Goal: Task Accomplishment & Management: Manage account settings

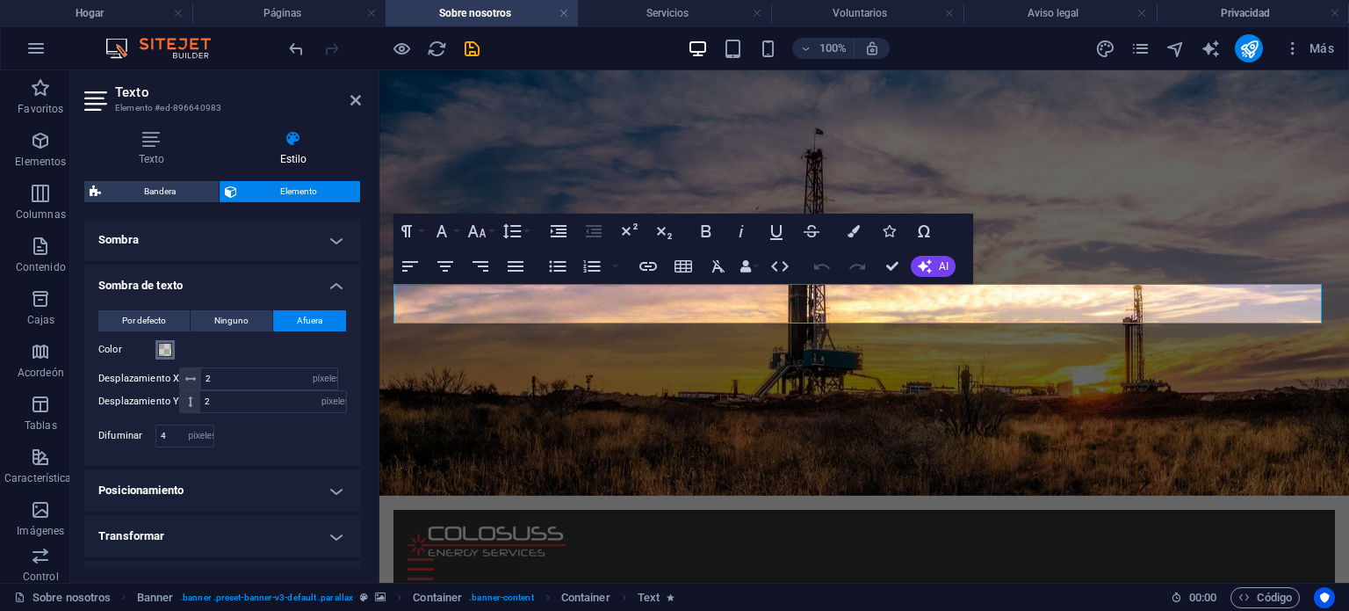
click at [162, 351] on span at bounding box center [165, 350] width 14 height 14
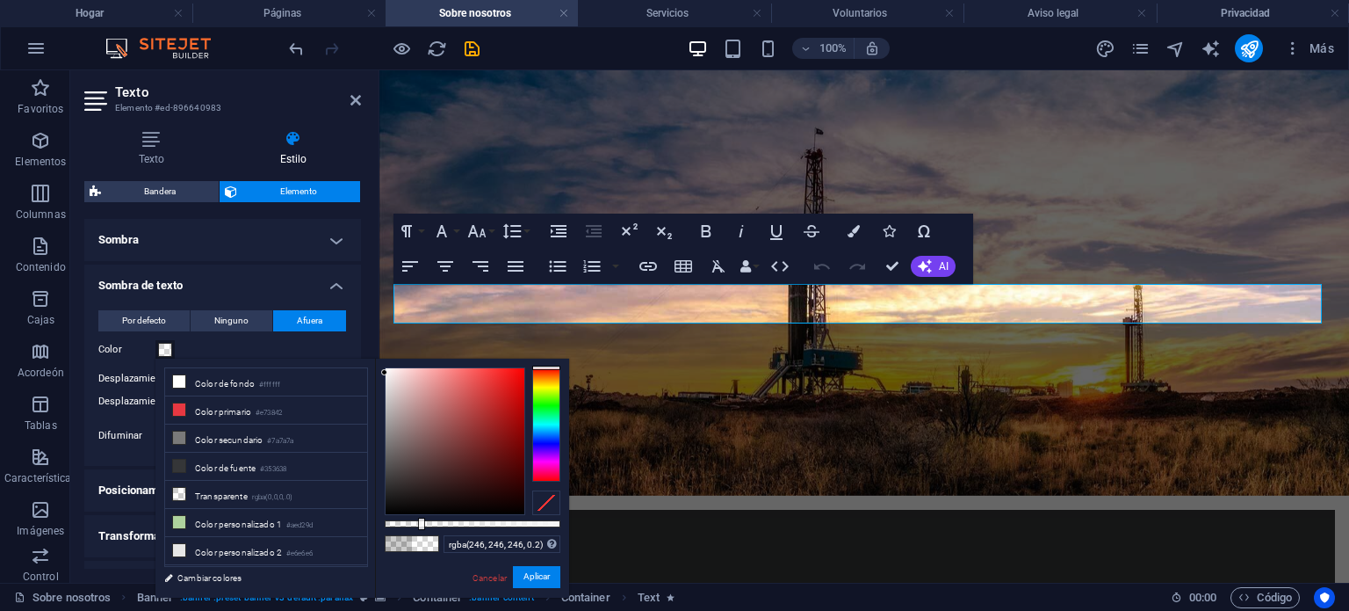
type input "rgba(248, 248, 248, 0.2)"
drag, startPoint x: 400, startPoint y: 379, endPoint x: 382, endPoint y: 372, distance: 18.9
click at [386, 372] on div at bounding box center [455, 441] width 139 height 146
drag, startPoint x: 527, startPoint y: 581, endPoint x: 148, endPoint y: 509, distance: 386.3
click at [527, 581] on font "Aplicar" at bounding box center [537, 577] width 26 height 10
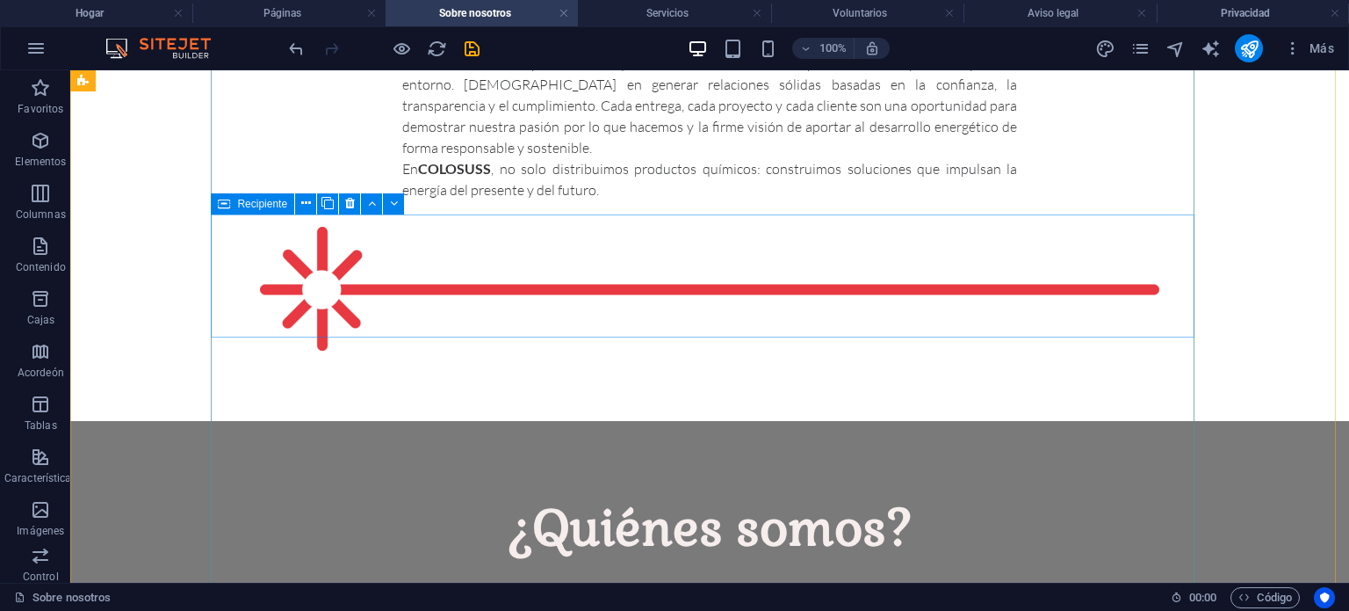
scroll to position [1318, 0]
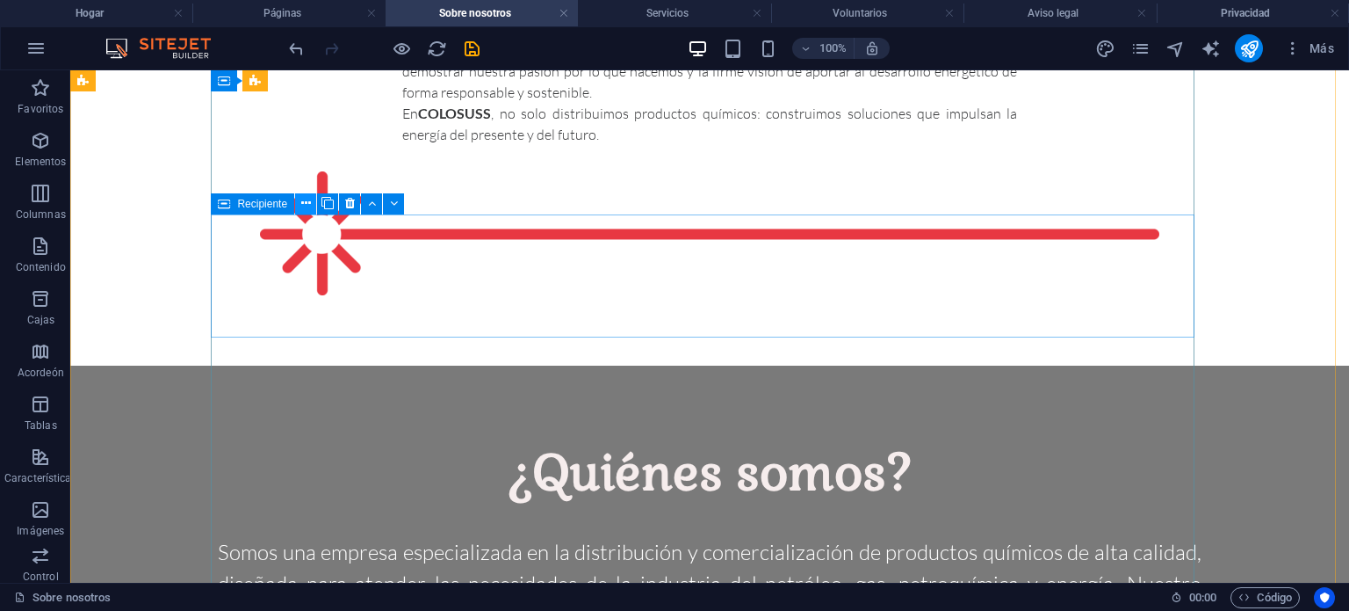
click at [308, 199] on icon at bounding box center [306, 203] width 10 height 18
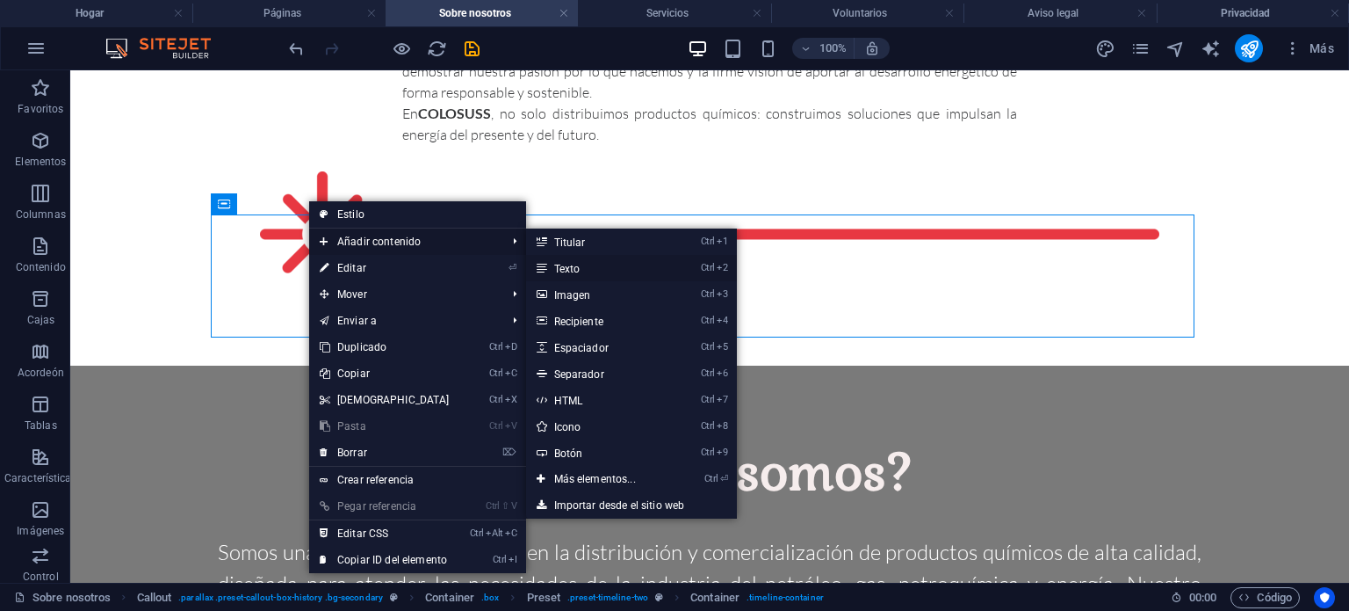
click at [554, 257] on link "Ctrl 2 Texto" at bounding box center [598, 268] width 145 height 26
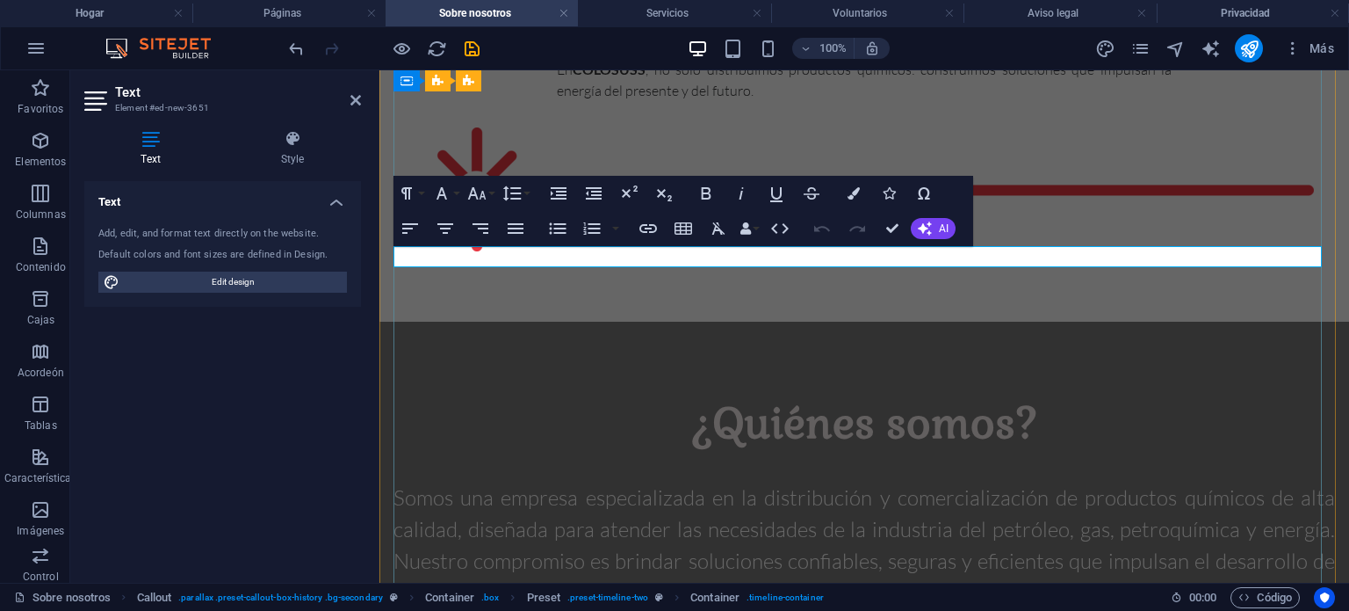
scroll to position [1276, 0]
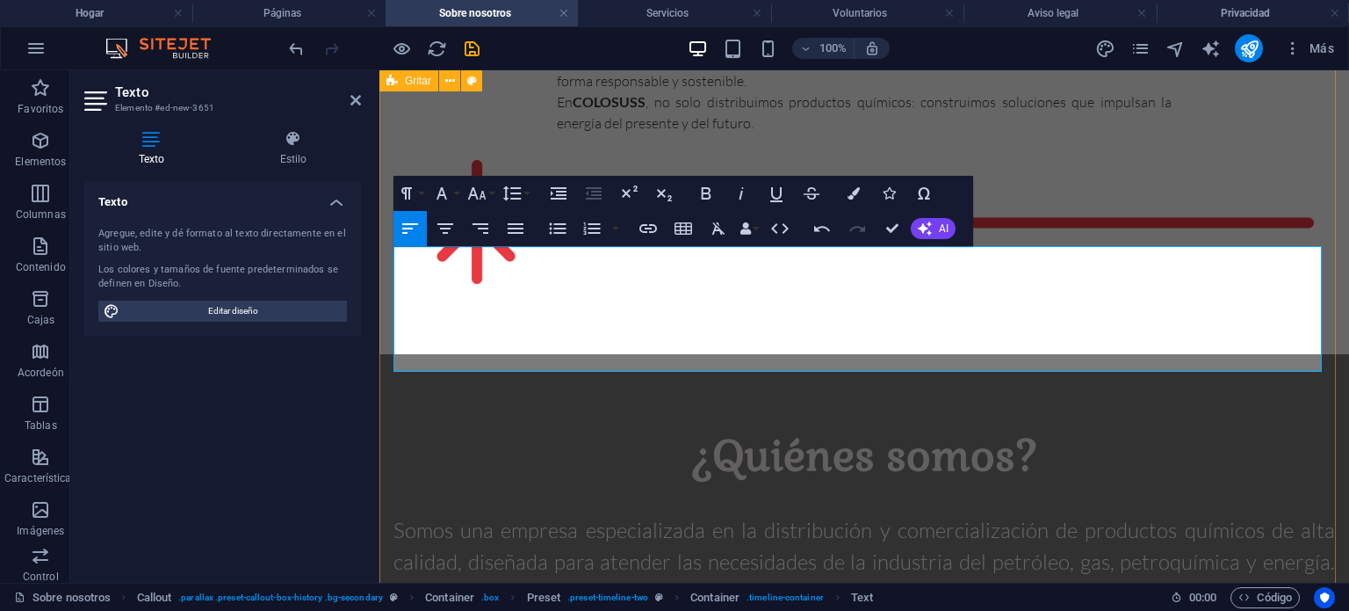
drag, startPoint x: 547, startPoint y: 254, endPoint x: 380, endPoint y: 261, distance: 168.0
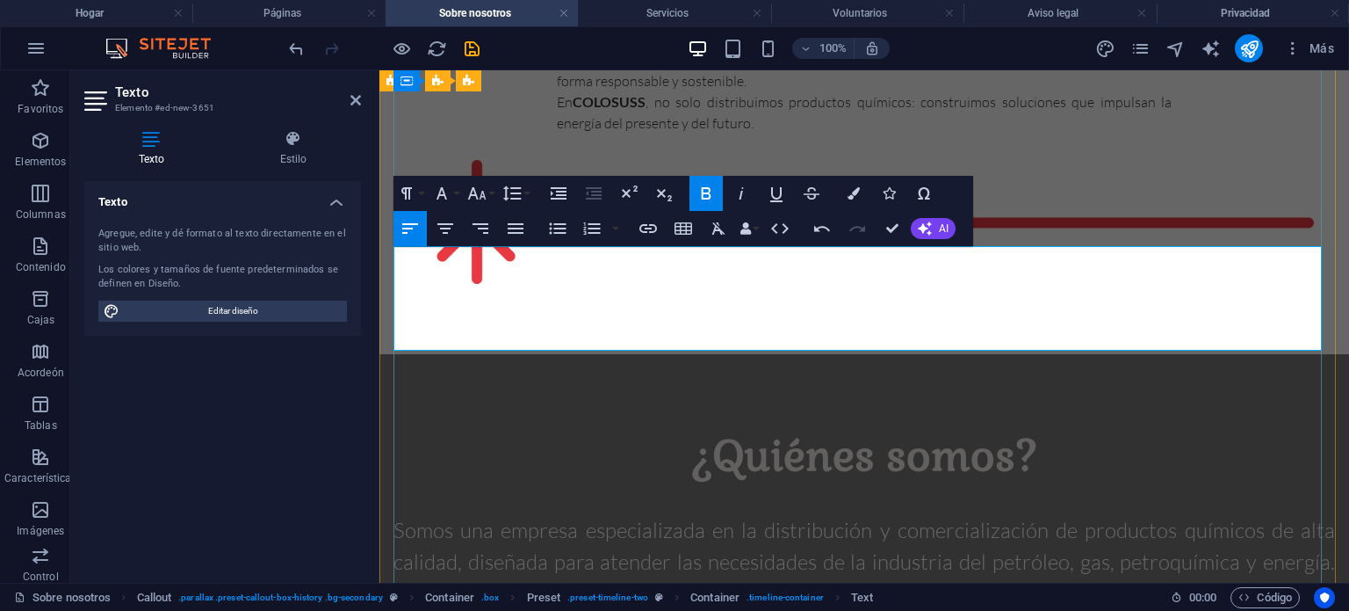
click at [523, 231] on icon "button" at bounding box center [515, 228] width 21 height 21
click at [411, 221] on icon "button" at bounding box center [410, 228] width 21 height 21
click at [439, 221] on icon "button" at bounding box center [445, 228] width 21 height 21
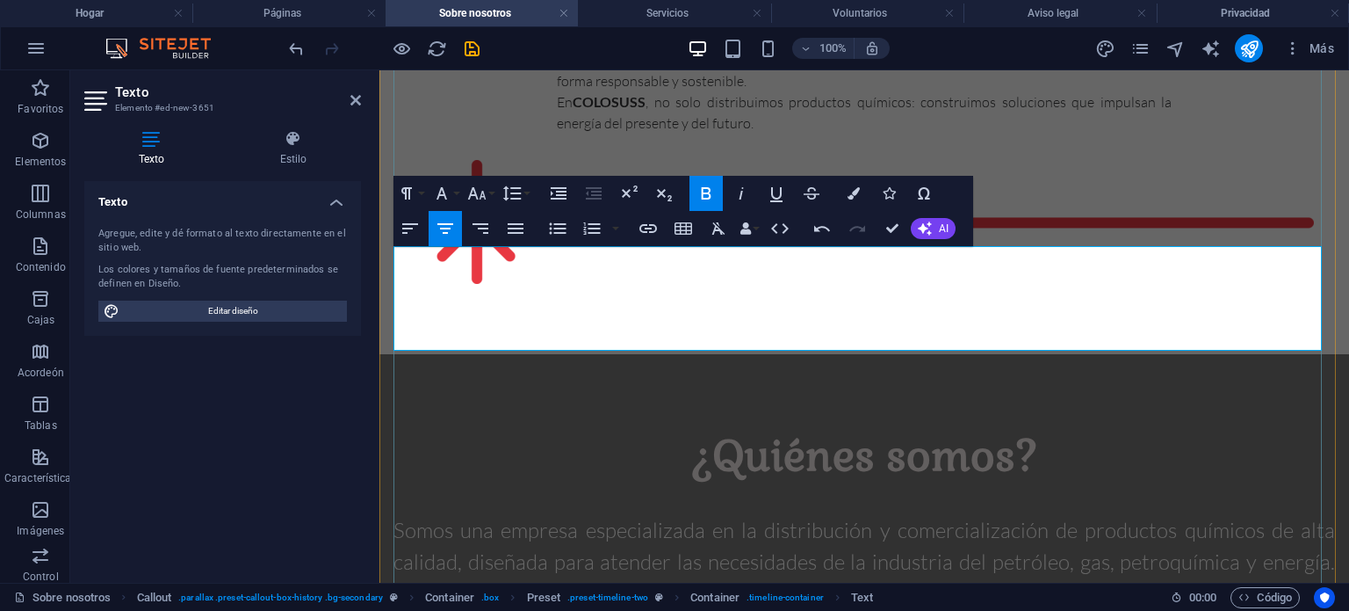
drag, startPoint x: 1250, startPoint y: 331, endPoint x: 403, endPoint y: 273, distance: 848.9
click at [492, 191] on button "Tamaño de fuente" at bounding box center [480, 193] width 33 height 35
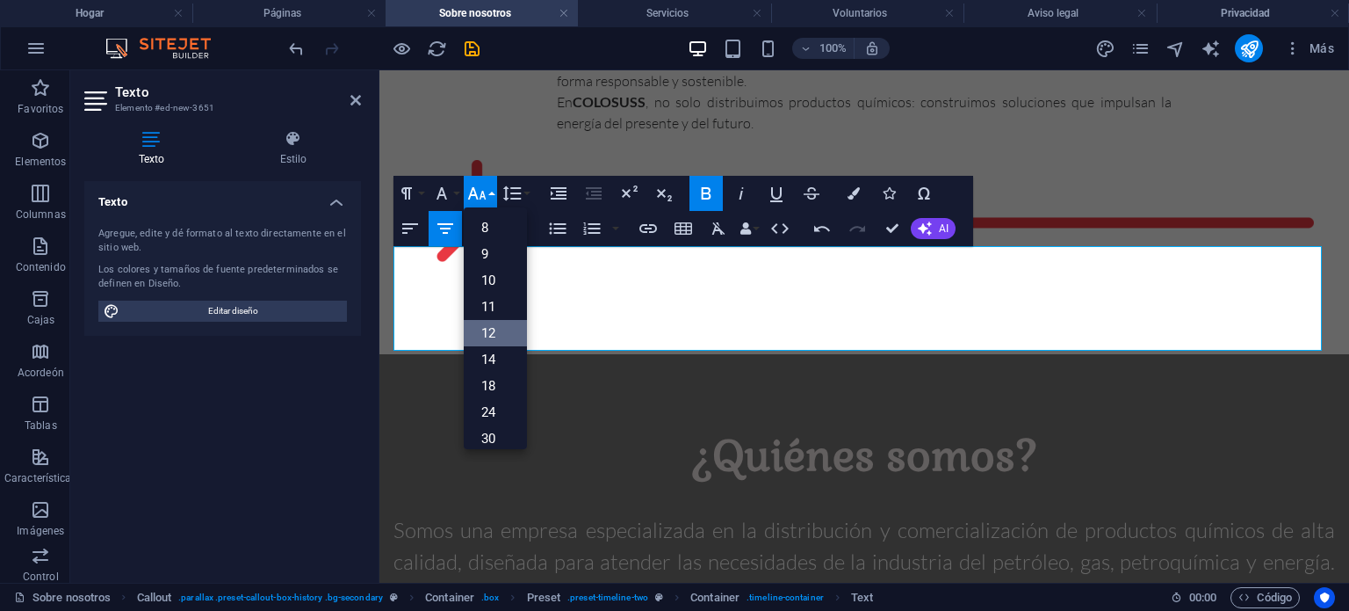
click at [486, 325] on font "12" at bounding box center [488, 333] width 14 height 16
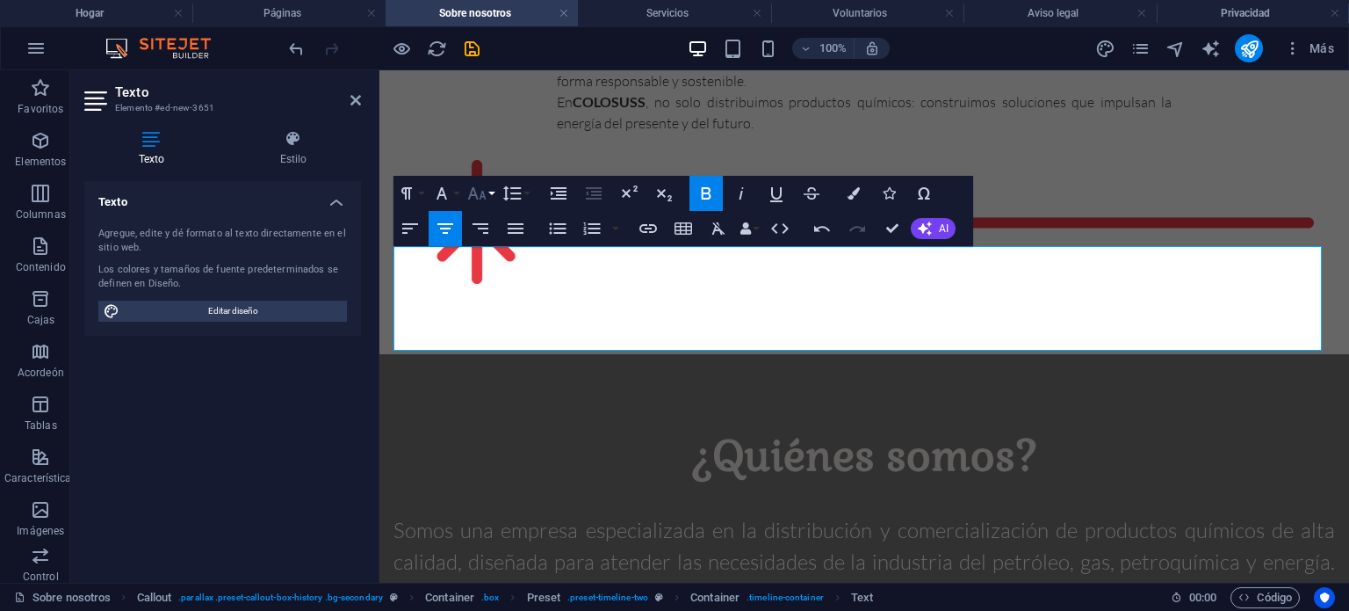
click at [480, 196] on icon "button" at bounding box center [477, 193] width 21 height 21
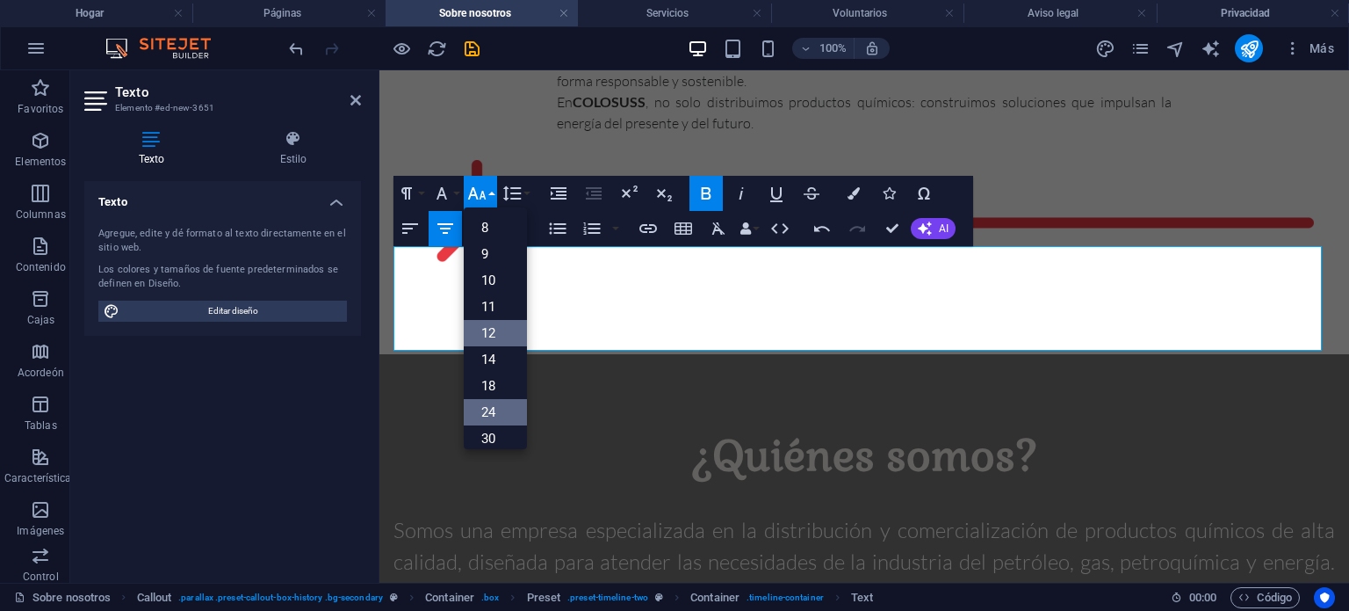
scroll to position [126, 0]
click at [500, 307] on link "30" at bounding box center [495, 313] width 63 height 26
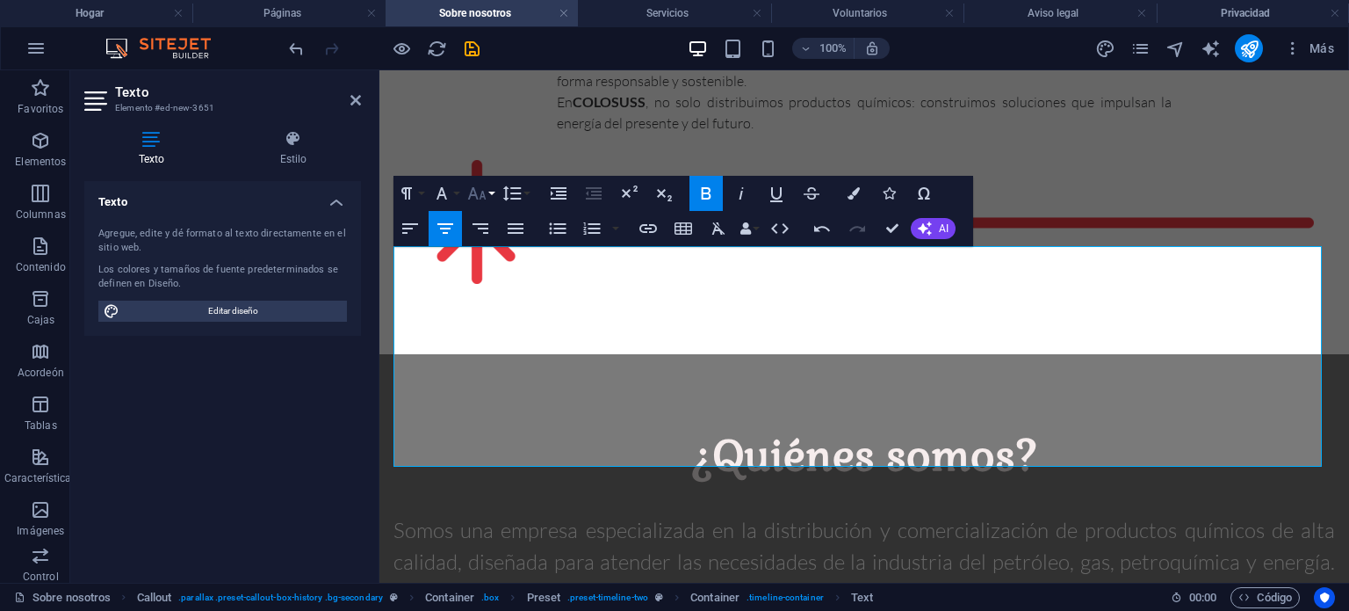
click at [472, 193] on icon "button" at bounding box center [477, 193] width 21 height 21
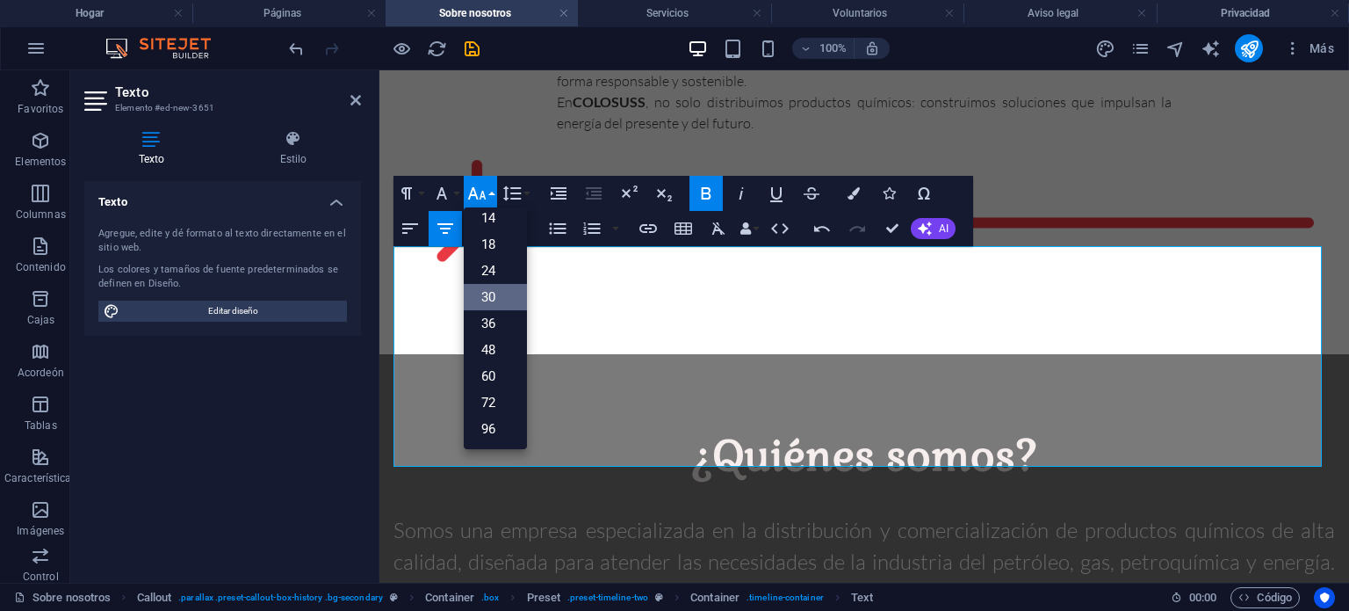
scroll to position [141, 0]
click at [486, 266] on font "24" at bounding box center [488, 272] width 14 height 16
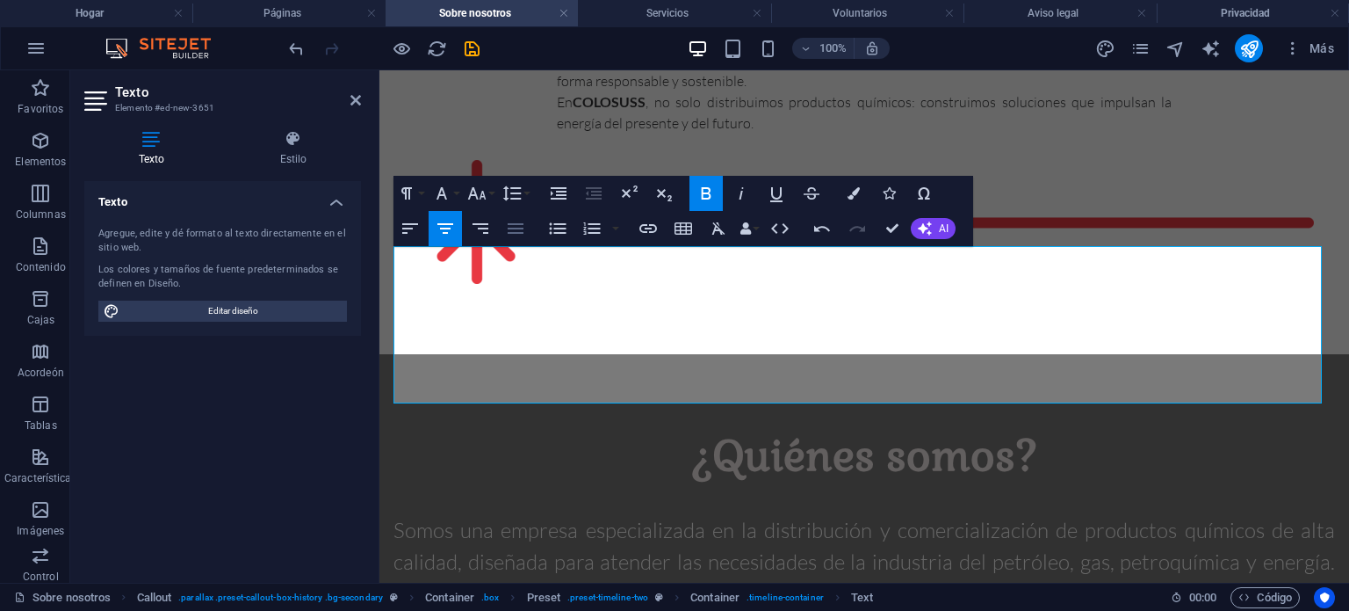
click at [514, 228] on icon "button" at bounding box center [516, 228] width 16 height 11
drag, startPoint x: 459, startPoint y: 280, endPoint x: 376, endPoint y: 280, distance: 83.5
click at [448, 228] on icon "button" at bounding box center [446, 228] width 16 height 11
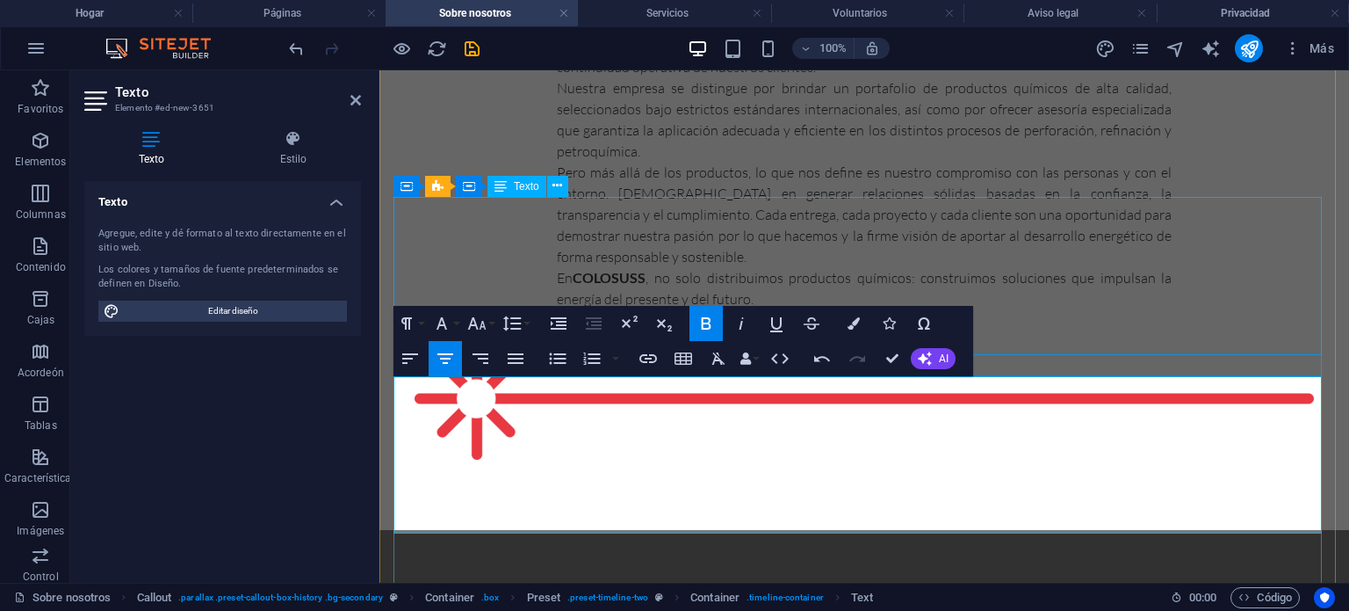
scroll to position [1188, 0]
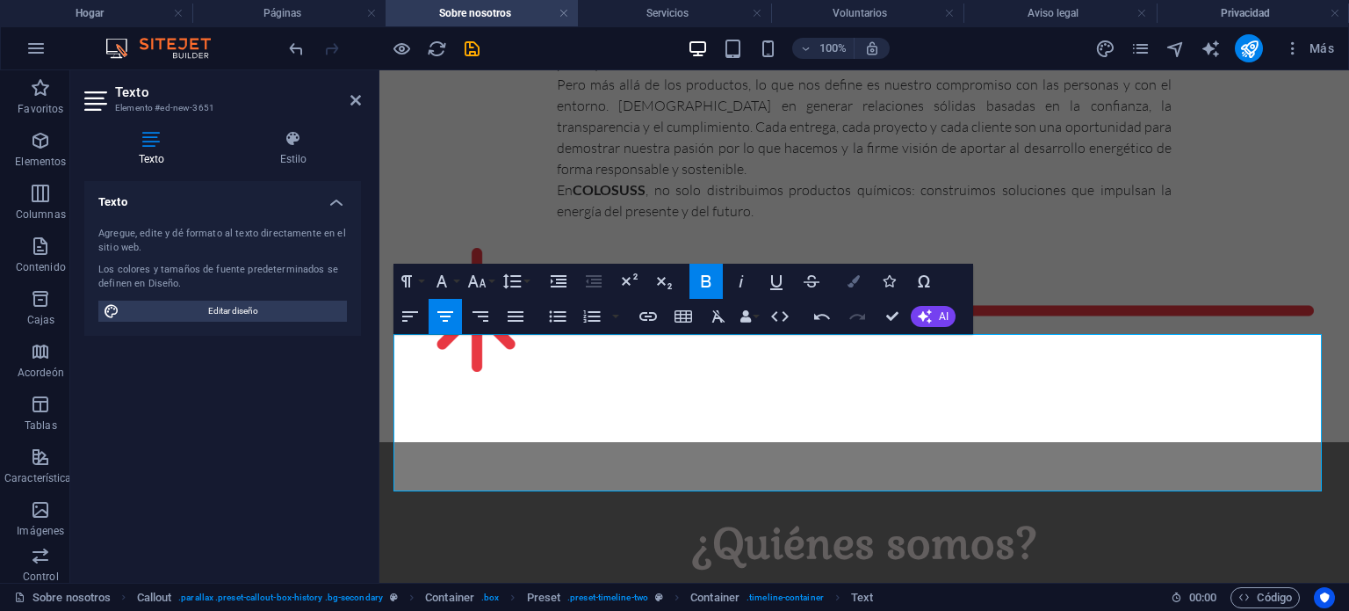
click at [848, 287] on button "Bandera" at bounding box center [853, 281] width 33 height 35
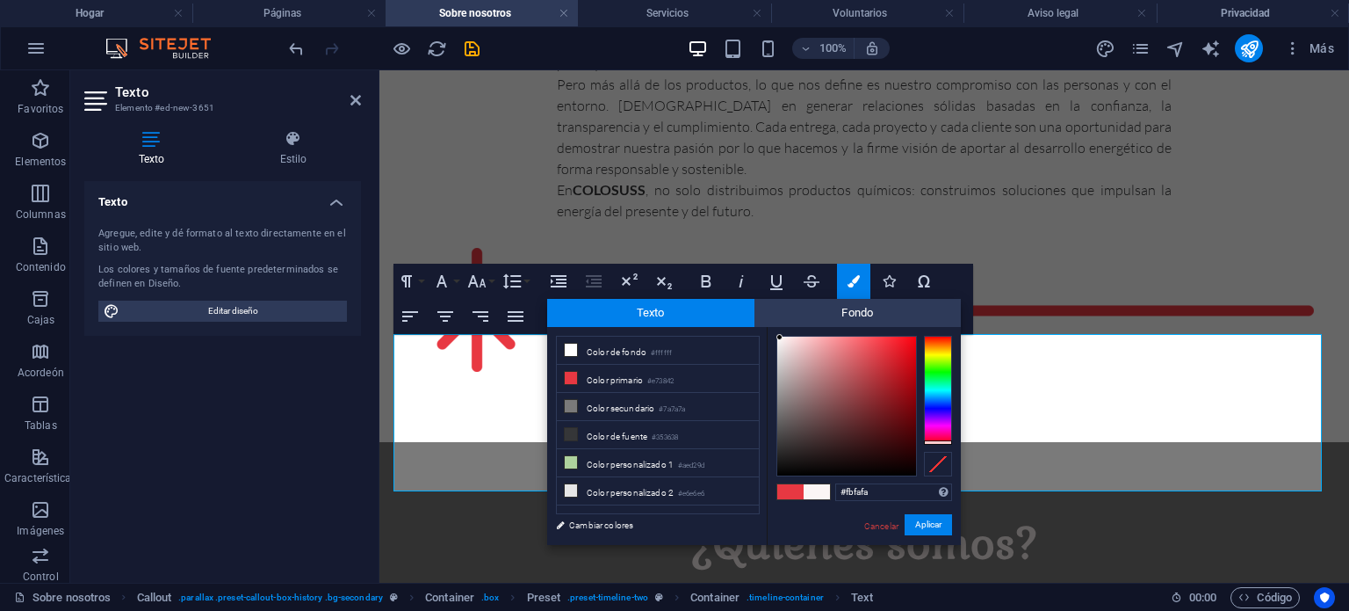
type input "#fbfbfb"
drag, startPoint x: 793, startPoint y: 340, endPoint x: 777, endPoint y: 337, distance: 16.9
click at [778, 337] on div at bounding box center [847, 405] width 139 height 139
click at [922, 529] on font "Aplicar" at bounding box center [928, 524] width 26 height 10
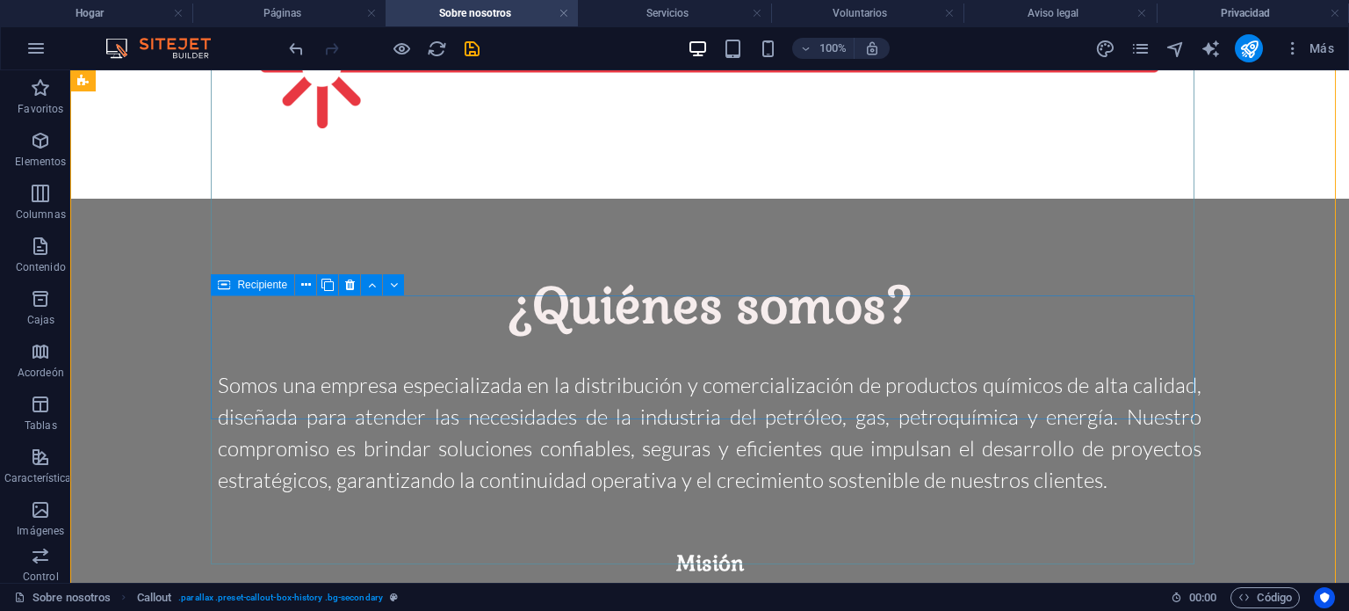
scroll to position [1571, 0]
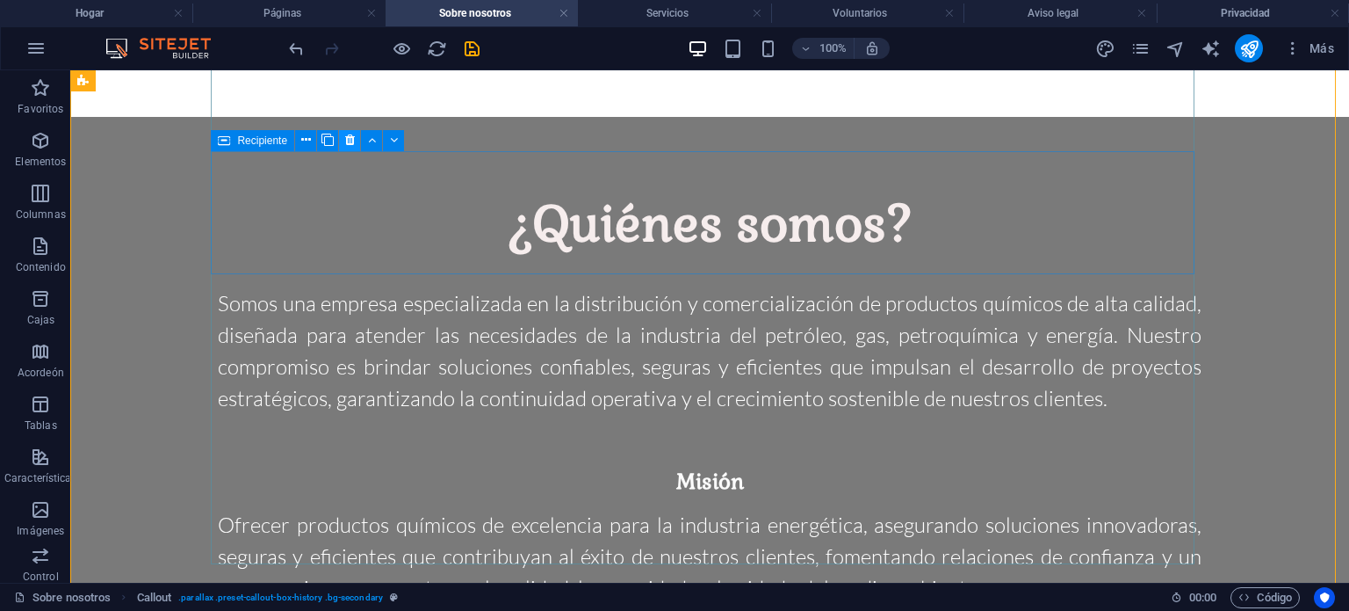
click at [350, 141] on icon at bounding box center [350, 140] width 10 height 18
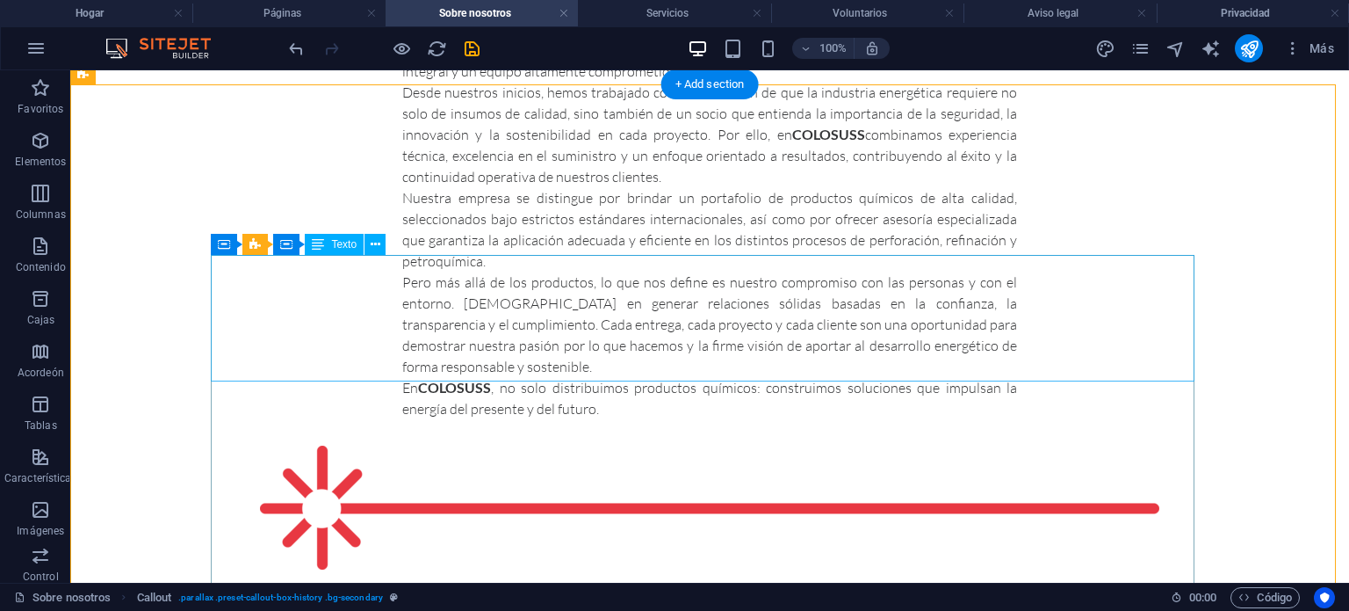
scroll to position [1132, 0]
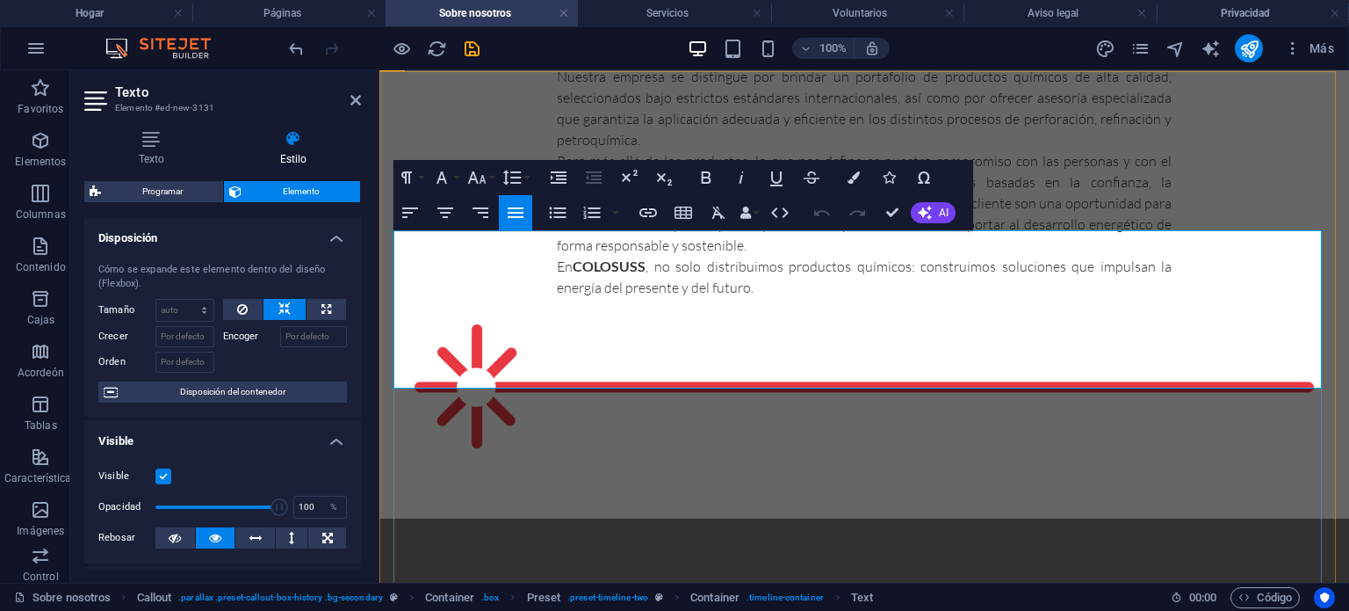
drag, startPoint x: 478, startPoint y: 365, endPoint x: 395, endPoint y: 240, distance: 150.4
click at [493, 175] on button "Tamaño de fuente" at bounding box center [480, 177] width 33 height 35
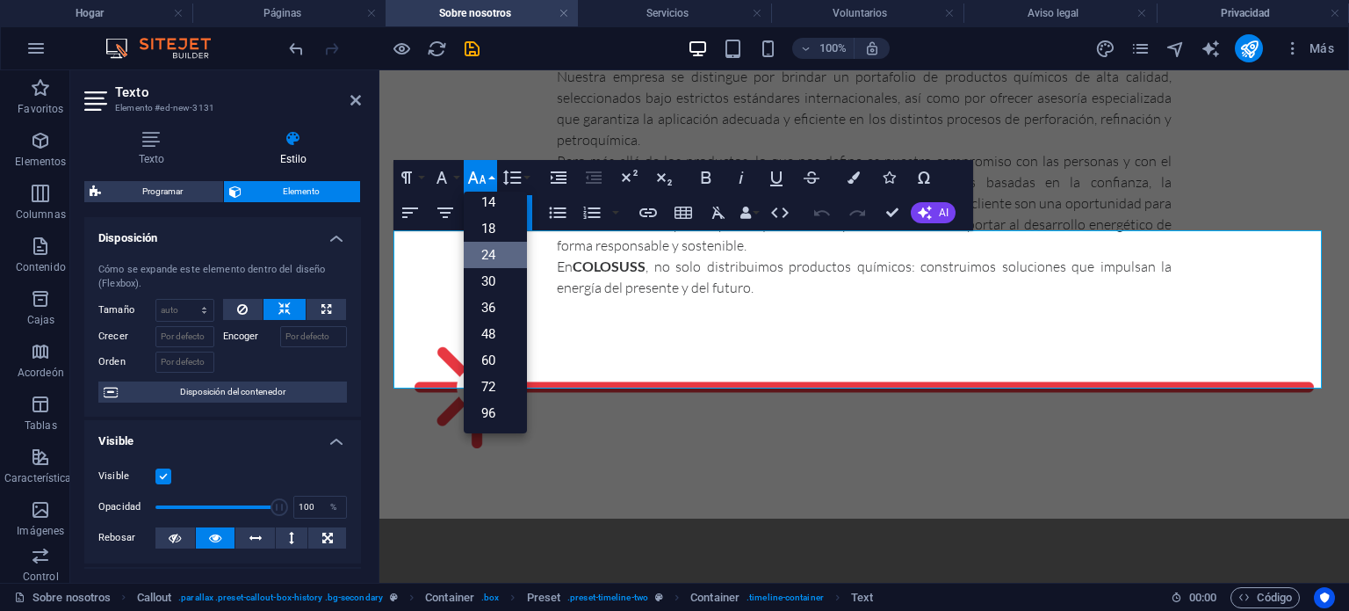
scroll to position [141, 0]
click at [1081, 589] on div "¿Quiénes somos?" at bounding box center [865, 620] width 942 height 62
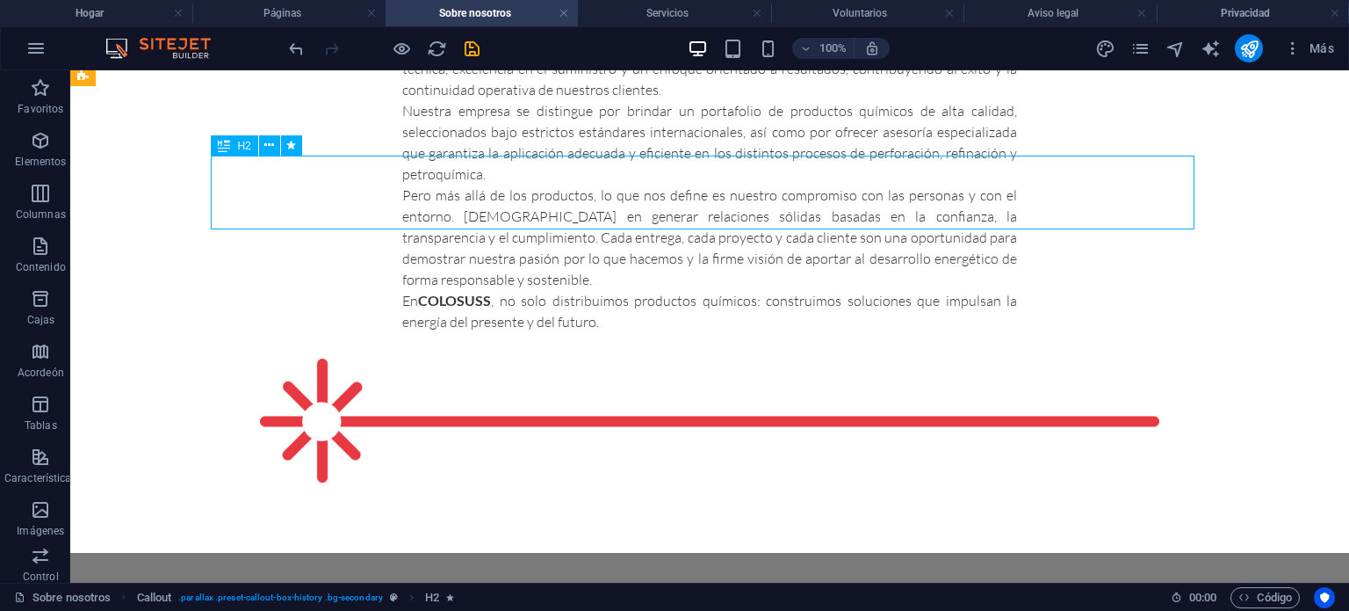
scroll to position [1132, 0]
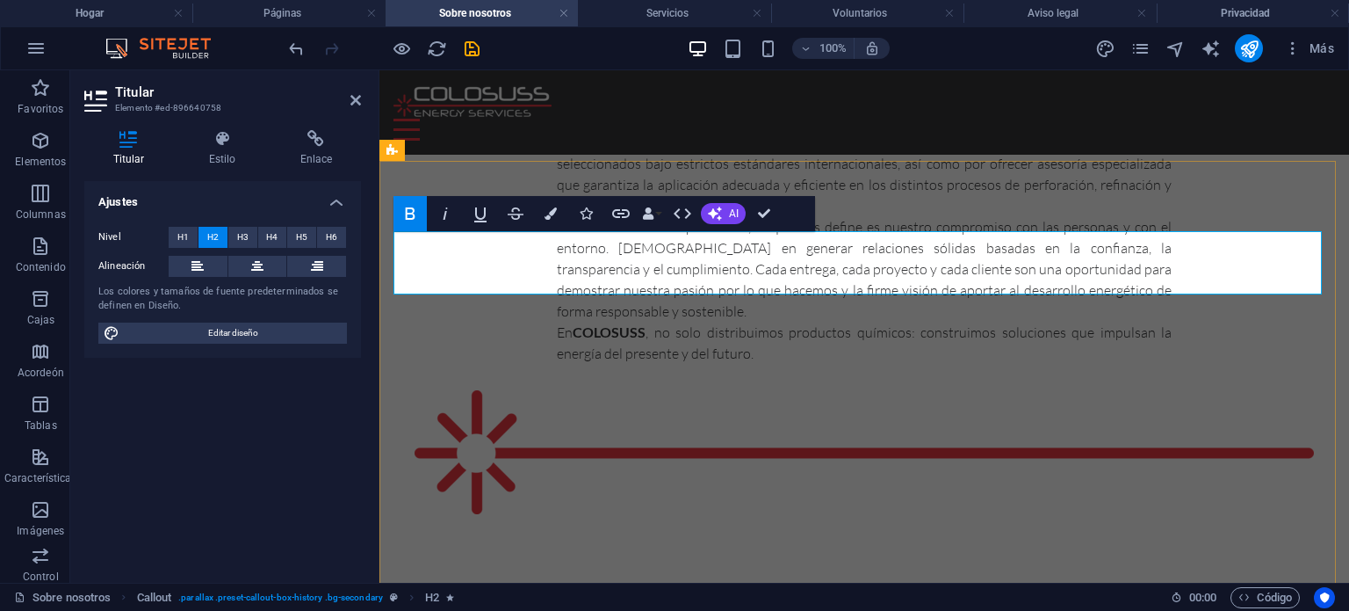
scroll to position [936, 0]
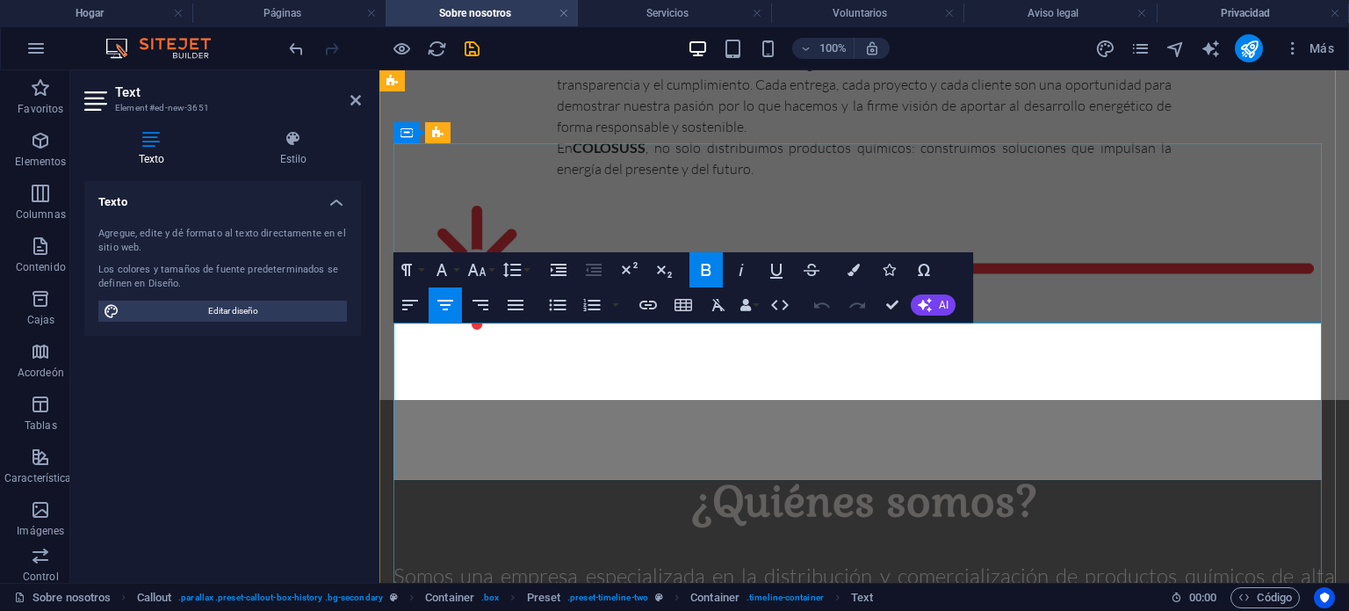
scroll to position [1198, 0]
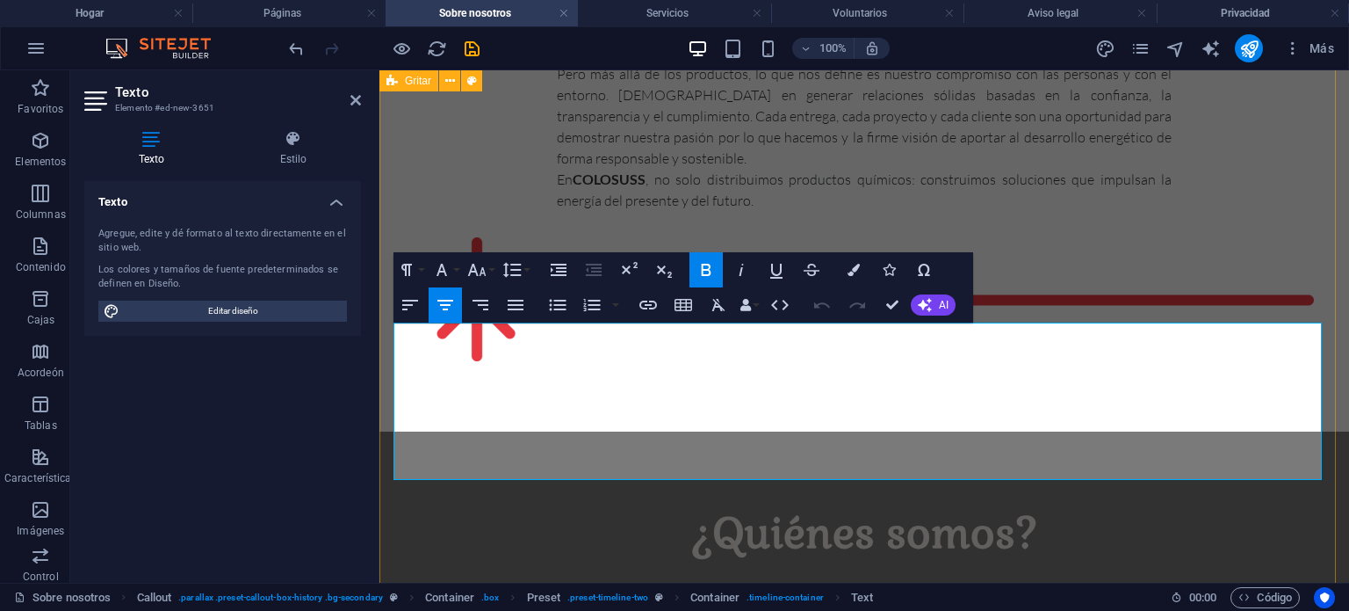
drag, startPoint x: 1315, startPoint y: 466, endPoint x: 381, endPoint y: 394, distance: 936.6
